Goal: Information Seeking & Learning: Find specific page/section

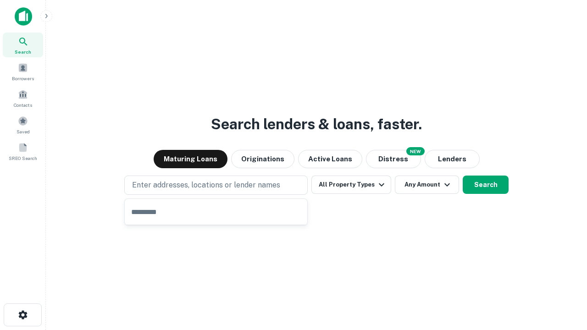
type input "**********"
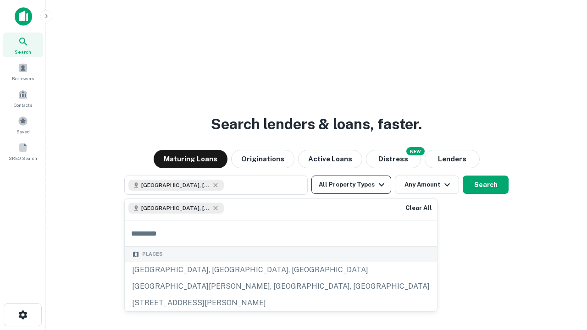
click at [351, 185] on button "All Property Types" at bounding box center [351, 185] width 80 height 18
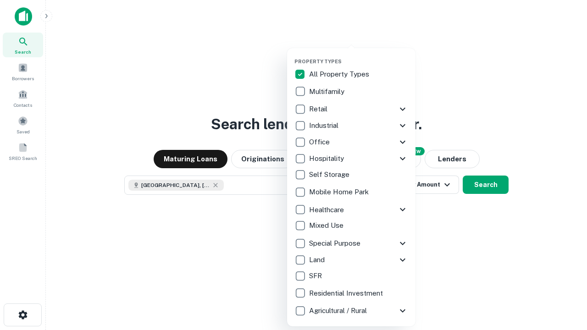
click at [358, 55] on button "button" at bounding box center [358, 55] width 128 height 0
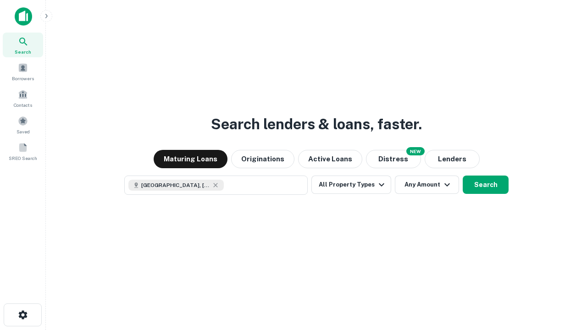
scroll to position [15, 0]
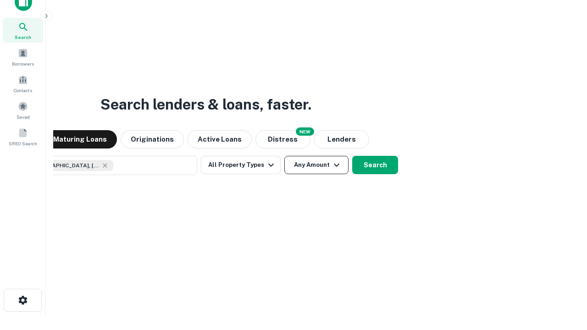
click at [284, 156] on button "Any Amount" at bounding box center [316, 165] width 64 height 18
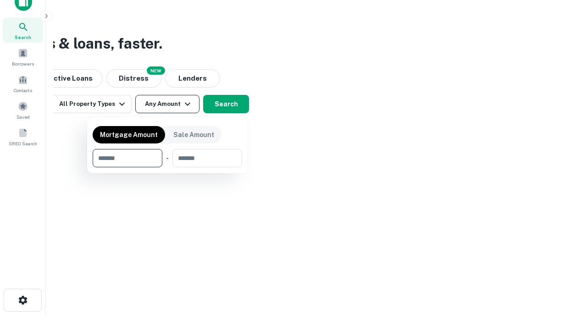
type input "*******"
click at [167, 167] on button "button" at bounding box center [167, 167] width 149 height 0
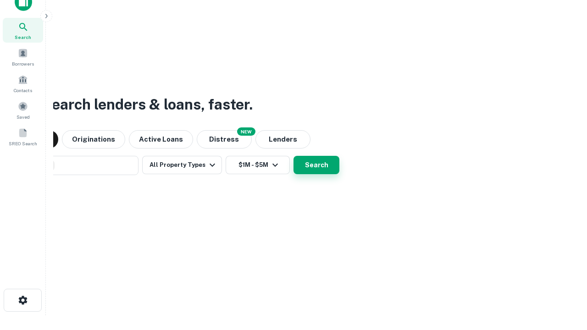
click at [293, 156] on button "Search" at bounding box center [316, 165] width 46 height 18
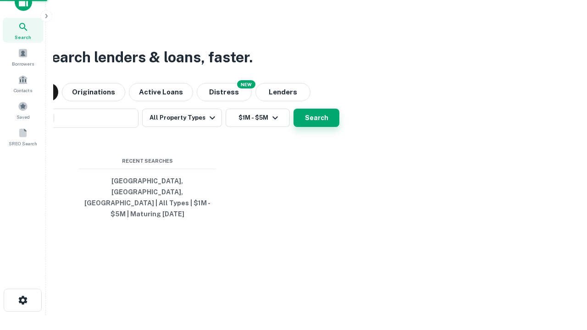
scroll to position [30, 259]
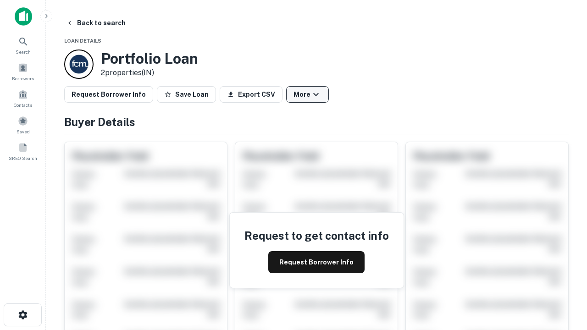
click at [307, 94] on button "More" at bounding box center [307, 94] width 43 height 16
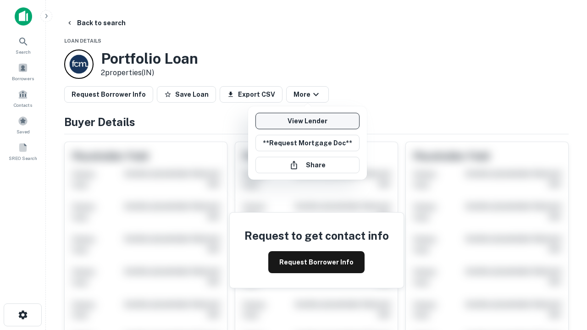
click at [307, 121] on link "View Lender" at bounding box center [307, 121] width 104 height 16
